Goal: Information Seeking & Learning: Learn about a topic

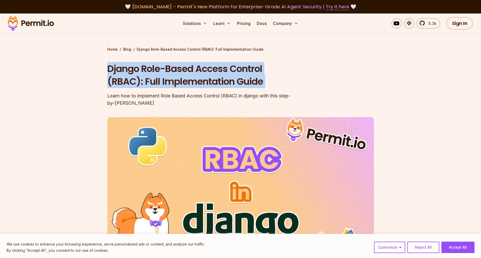
click at [235, 78] on h1 "Django Role-Based Access Control (RBAC): Full Implementation Guide" at bounding box center [207, 75] width 200 height 26
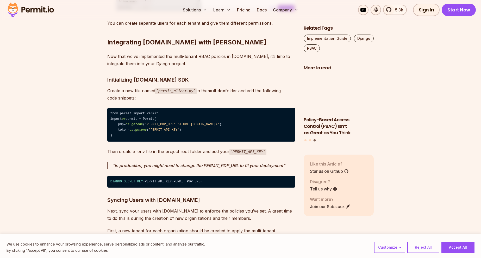
scroll to position [2108, 0]
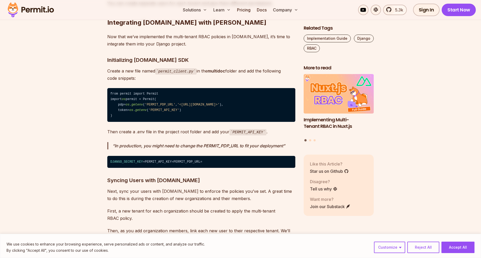
click at [165, 75] on code "permit_client.py" at bounding box center [175, 71] width 41 height 6
click at [225, 74] on strong "multidoc" at bounding box center [216, 70] width 18 height 5
click at [175, 48] on p "Now that we’ve implemented the multi-tenant RBAC policies in [DOMAIN_NAME], it’…" at bounding box center [201, 40] width 188 height 15
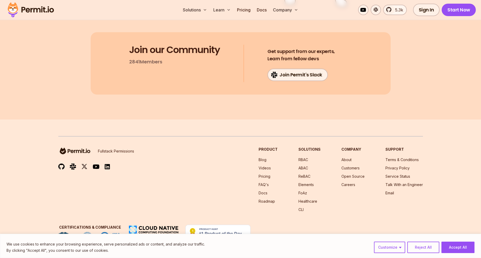
scroll to position [3514, 0]
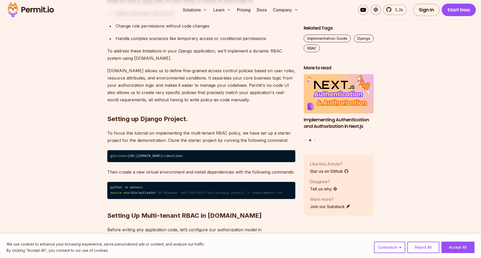
scroll to position [843, 0]
